Goal: Information Seeking & Learning: Find contact information

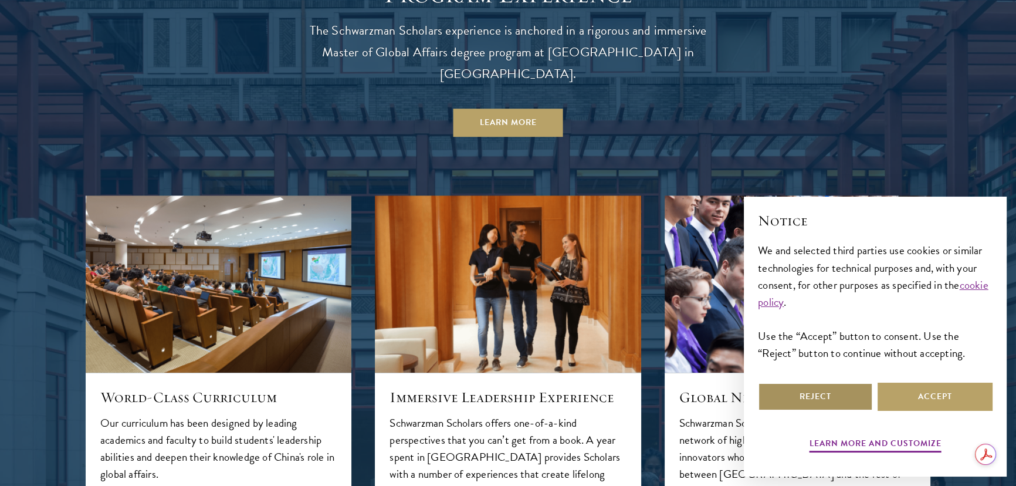
click at [831, 394] on button "Reject" at bounding box center [815, 397] width 115 height 28
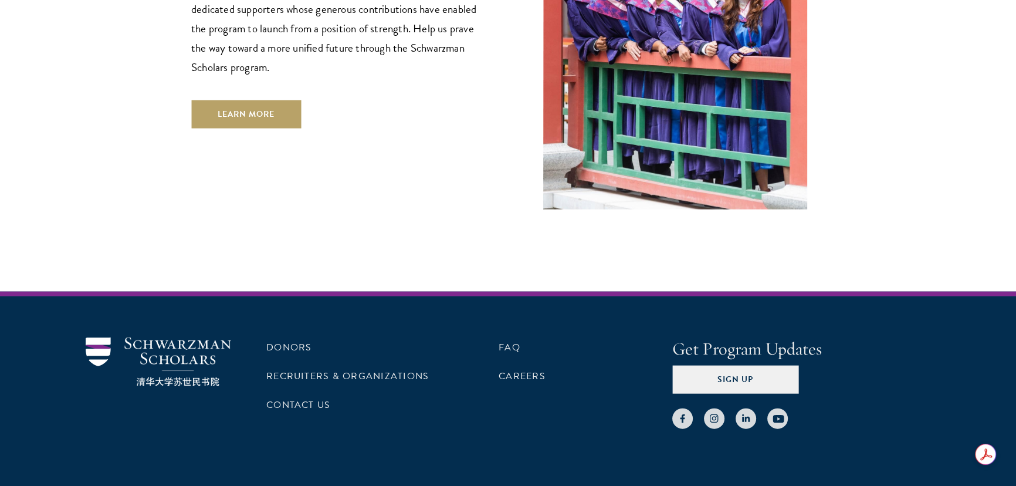
scroll to position [3515, 0]
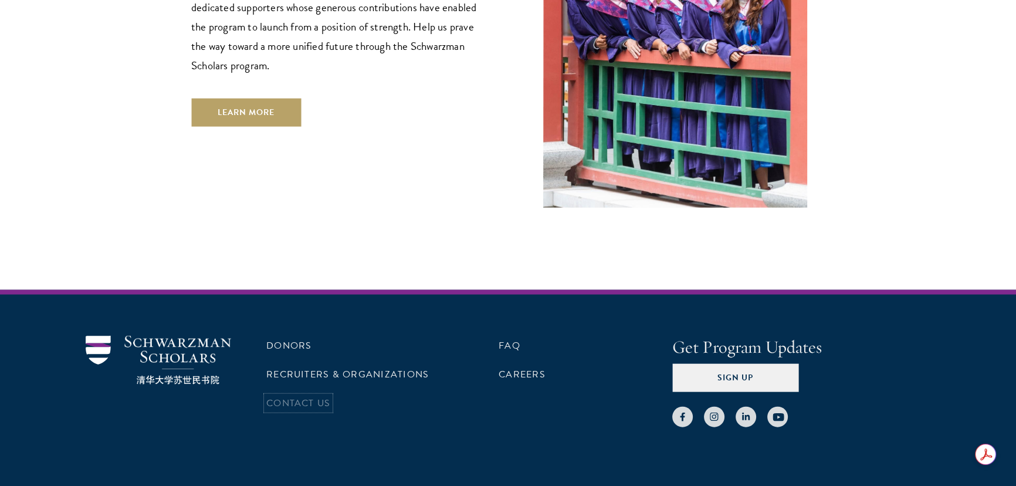
click at [269, 396] on link "Contact Us" at bounding box center [298, 403] width 64 height 14
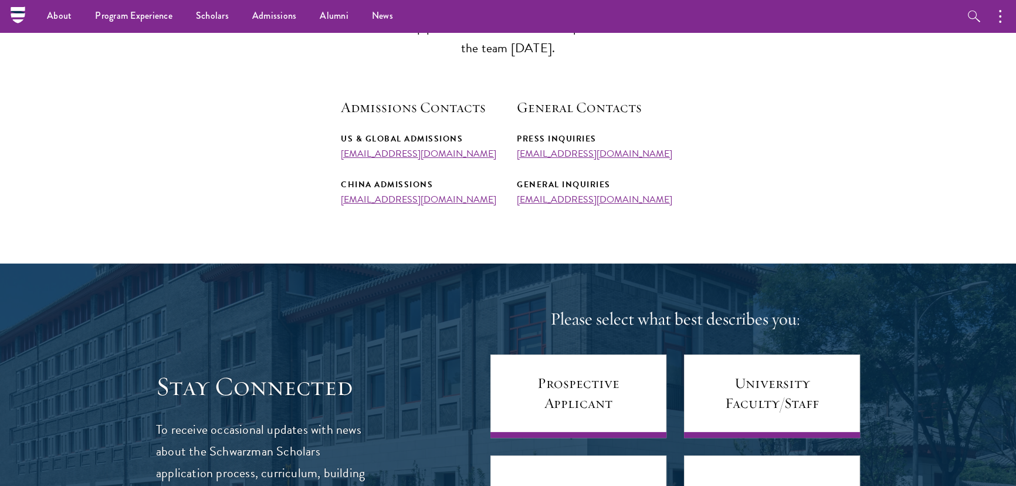
scroll to position [373, 0]
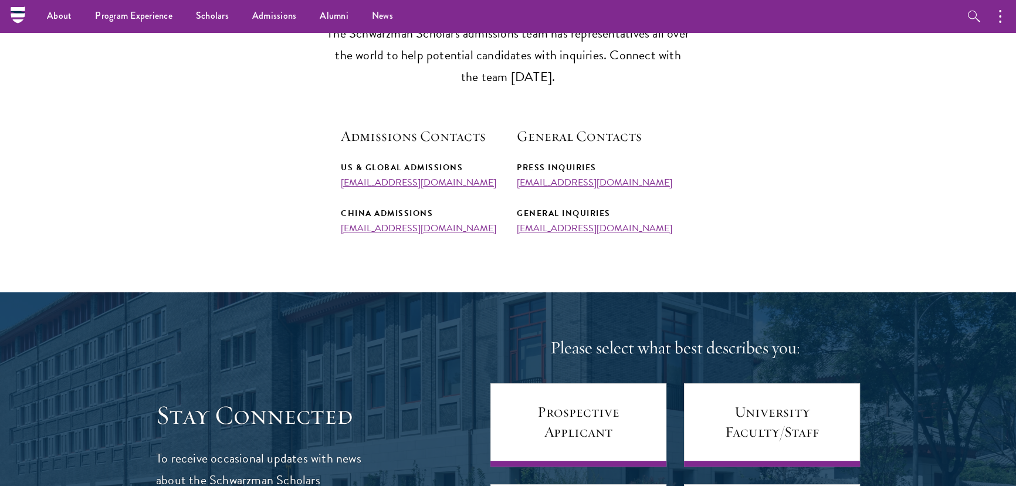
drag, startPoint x: 323, startPoint y: 182, endPoint x: 489, endPoint y: 185, distance: 166.7
click at [489, 185] on section "Admissions Team The Schwarzman Scholars admissions team has representatives all…" at bounding box center [508, 103] width 1016 height 259
copy link "[EMAIL_ADDRESS][DOMAIN_NAME]"
click at [470, 147] on div "Admissions Contacts US & Global Admissions [EMAIL_ADDRESS][DOMAIN_NAME] China A…" at bounding box center [420, 179] width 158 height 107
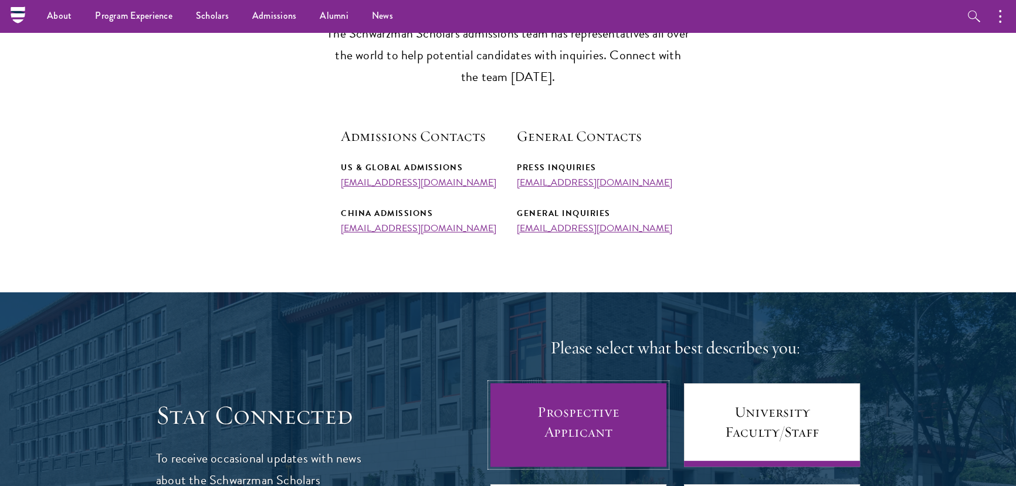
click at [580, 385] on link "Prospective Applicant" at bounding box center [579, 424] width 176 height 83
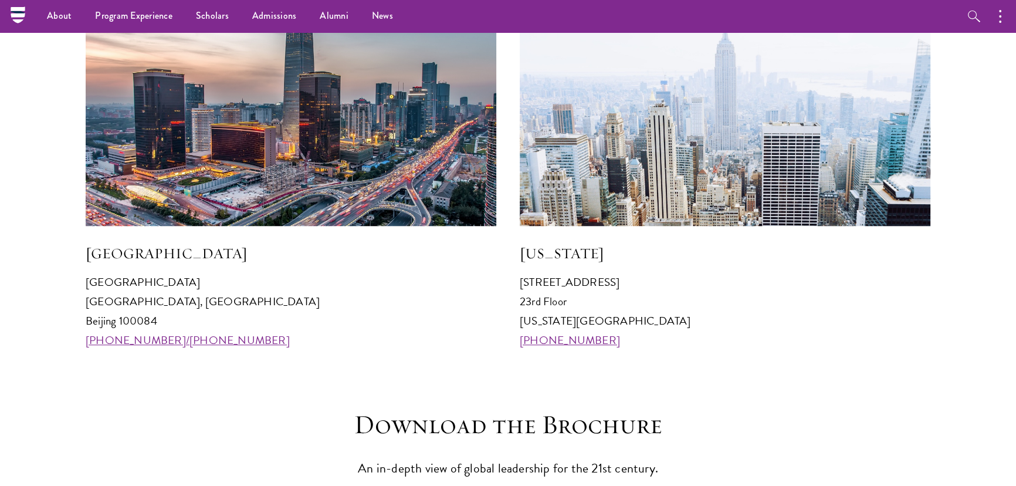
scroll to position [0, 0]
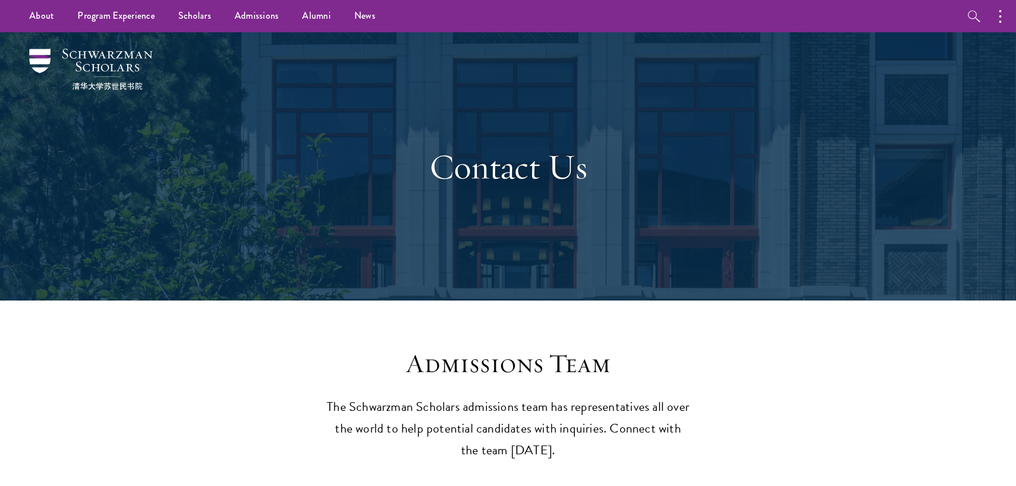
drag, startPoint x: 704, startPoint y: 370, endPoint x: 604, endPoint y: 95, distance: 292.9
